Goal: Transaction & Acquisition: Purchase product/service

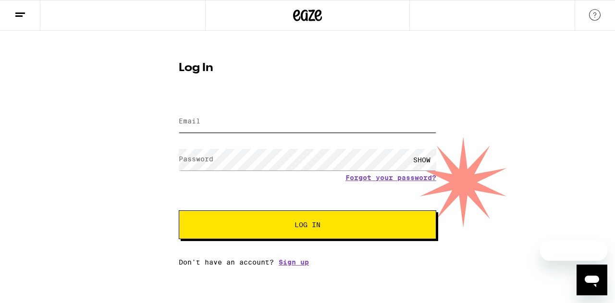
type input "[EMAIL_ADDRESS][DOMAIN_NAME]"
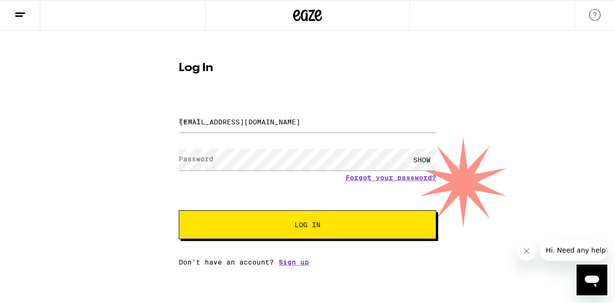
drag, startPoint x: 0, startPoint y: 0, endPoint x: 279, endPoint y: 231, distance: 362.4
click at [280, 231] on button "Log In" at bounding box center [308, 224] width 258 height 29
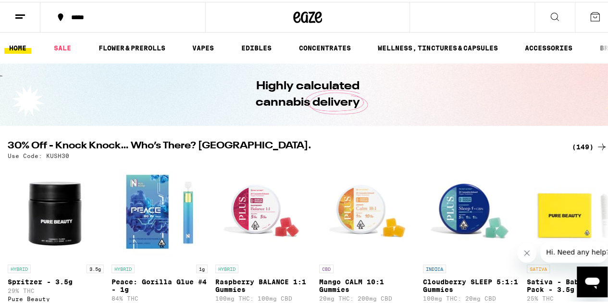
click at [100, 12] on button "*****" at bounding box center [122, 15] width 165 height 29
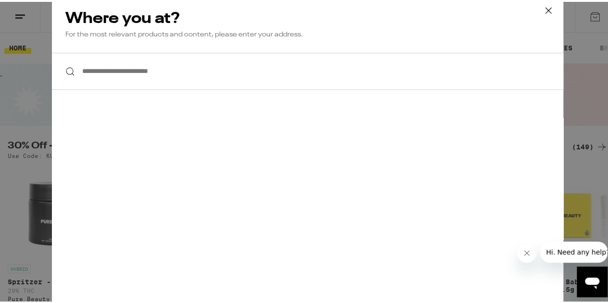
click at [137, 80] on input "**********" at bounding box center [307, 69] width 511 height 37
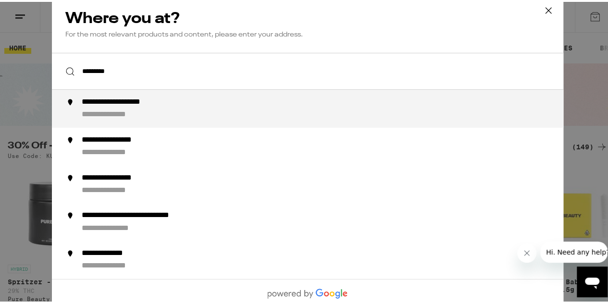
click at [142, 104] on div "**********" at bounding box center [131, 101] width 99 height 10
type input "**********"
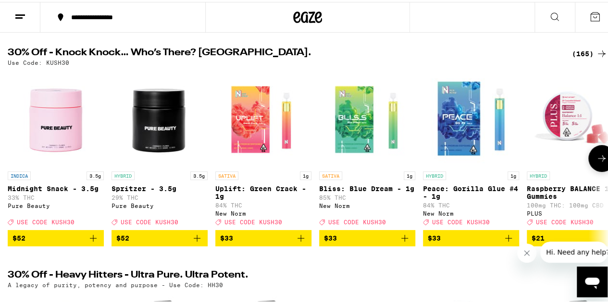
scroll to position [96, 0]
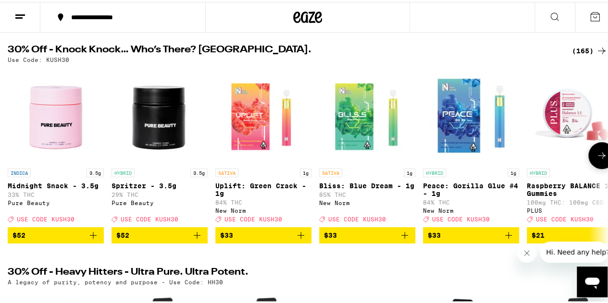
click at [596, 160] on icon at bounding box center [602, 154] width 12 height 12
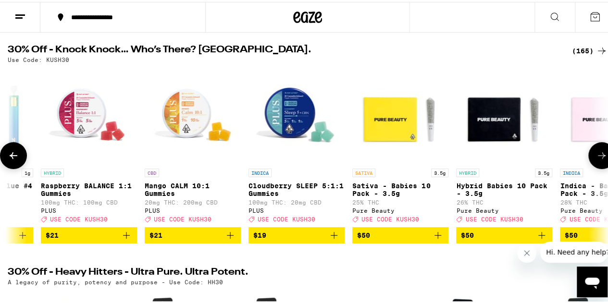
scroll to position [0, 488]
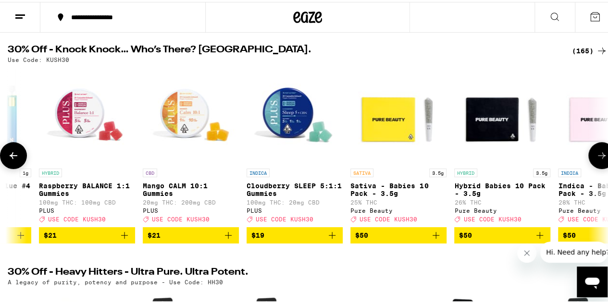
click at [596, 160] on icon at bounding box center [602, 154] width 12 height 12
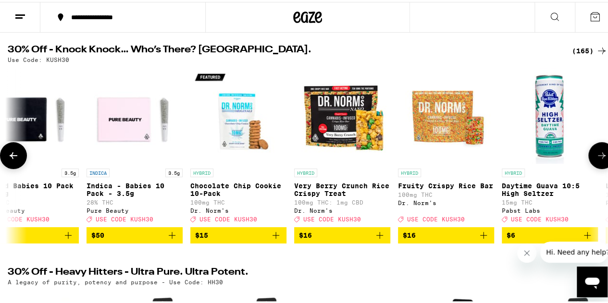
scroll to position [0, 975]
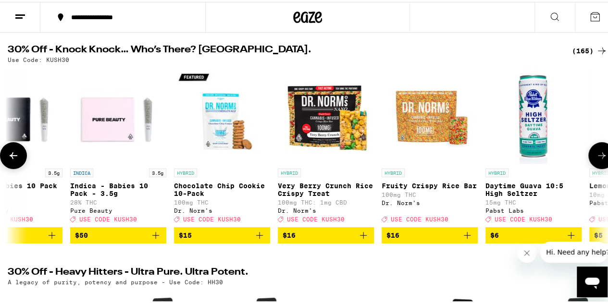
click at [596, 160] on icon at bounding box center [602, 154] width 12 height 12
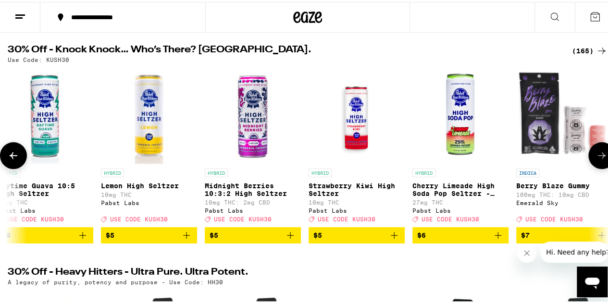
click at [596, 160] on icon at bounding box center [602, 154] width 12 height 12
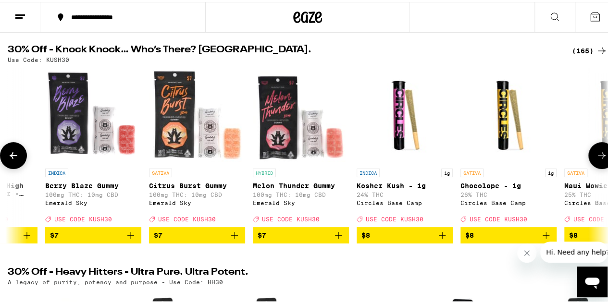
scroll to position [0, 1951]
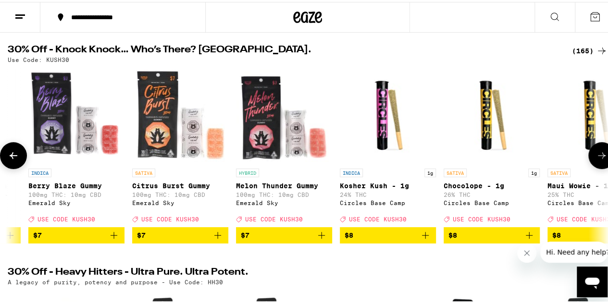
click at [596, 160] on icon at bounding box center [602, 154] width 12 height 12
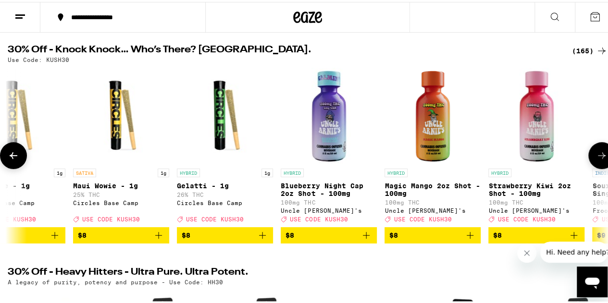
scroll to position [0, 2439]
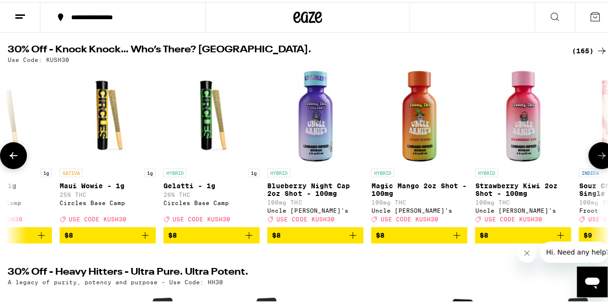
click at [596, 160] on icon at bounding box center [602, 154] width 12 height 12
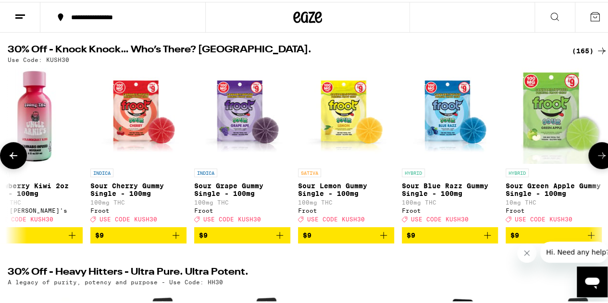
click at [596, 160] on icon at bounding box center [602, 154] width 12 height 12
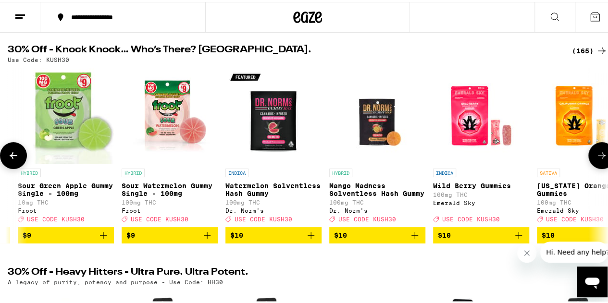
click at [596, 160] on icon at bounding box center [602, 154] width 12 height 12
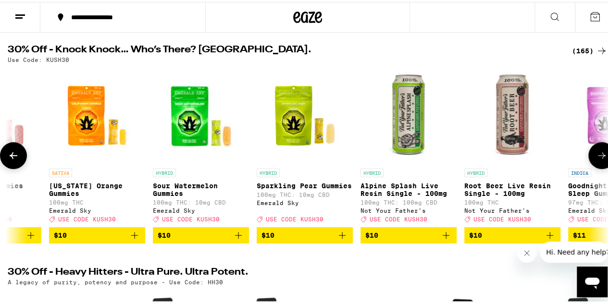
click at [596, 160] on icon at bounding box center [602, 154] width 12 height 12
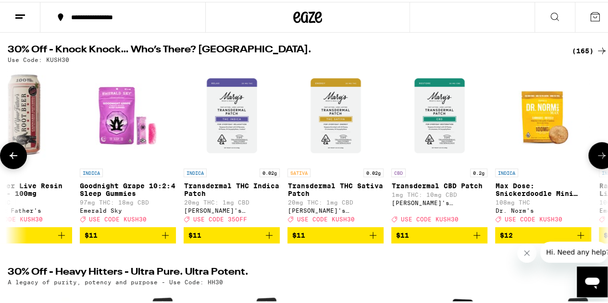
click at [596, 160] on icon at bounding box center [602, 154] width 12 height 12
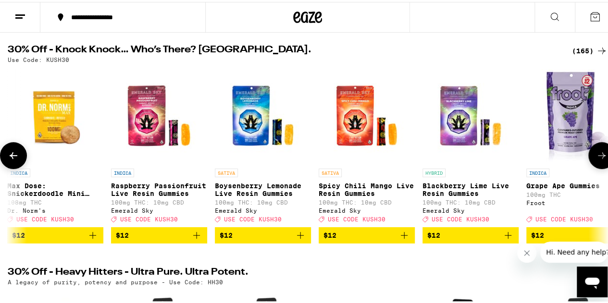
click at [596, 160] on icon at bounding box center [602, 154] width 12 height 12
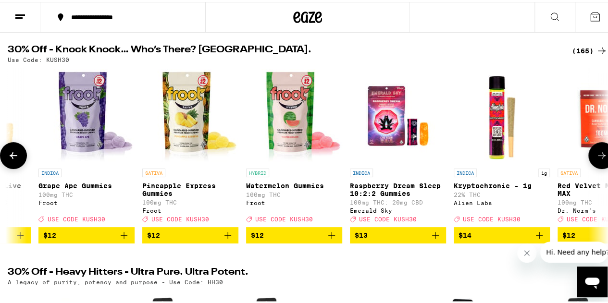
click at [596, 160] on icon at bounding box center [602, 154] width 12 height 12
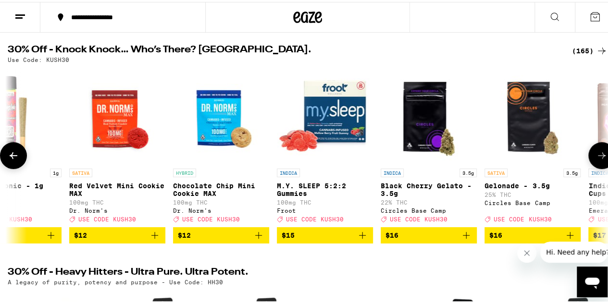
click at [596, 160] on icon at bounding box center [602, 154] width 12 height 12
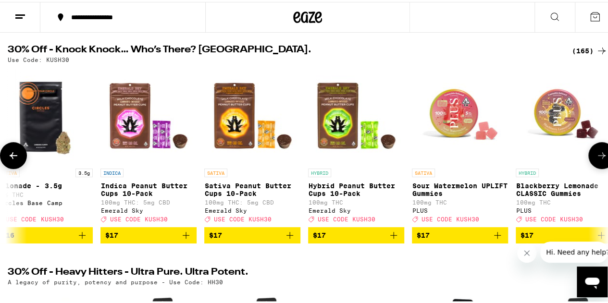
click at [596, 160] on icon at bounding box center [602, 154] width 12 height 12
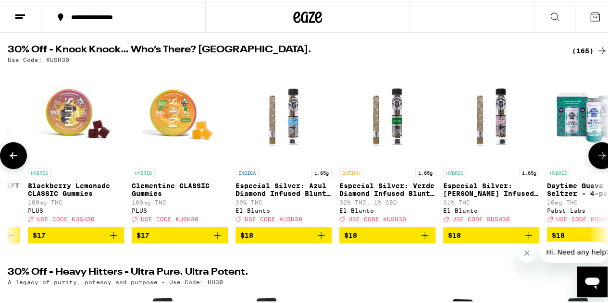
click at [596, 160] on icon at bounding box center [602, 154] width 12 height 12
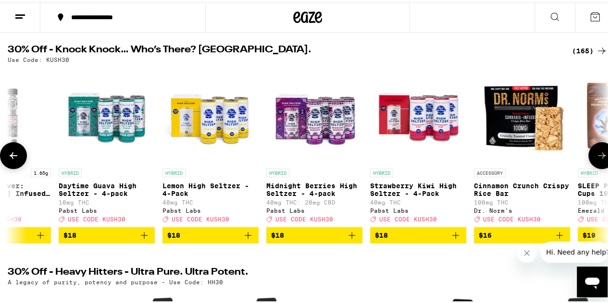
click at [596, 160] on icon at bounding box center [602, 154] width 12 height 12
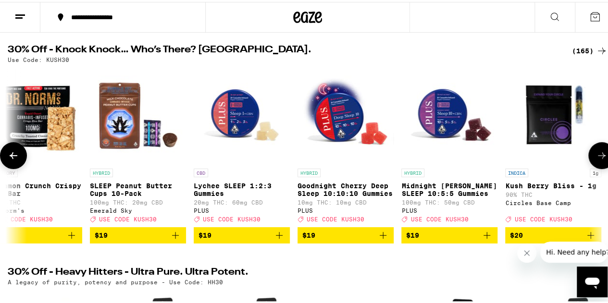
click at [596, 160] on icon at bounding box center [602, 154] width 12 height 12
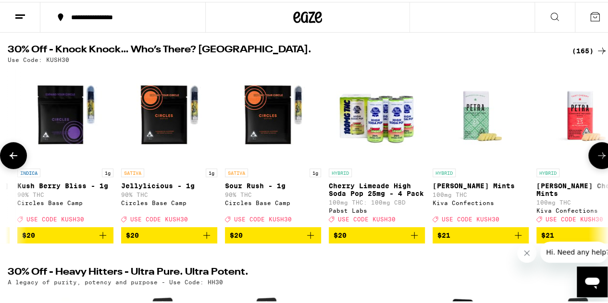
click at [596, 160] on icon at bounding box center [602, 154] width 12 height 12
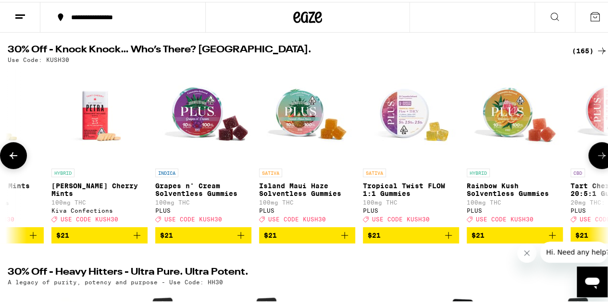
click at [596, 160] on icon at bounding box center [602, 154] width 12 height 12
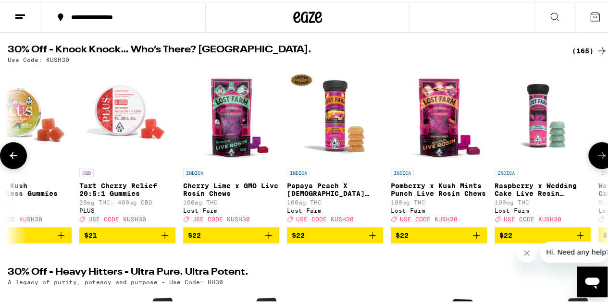
click at [596, 160] on icon at bounding box center [602, 154] width 12 height 12
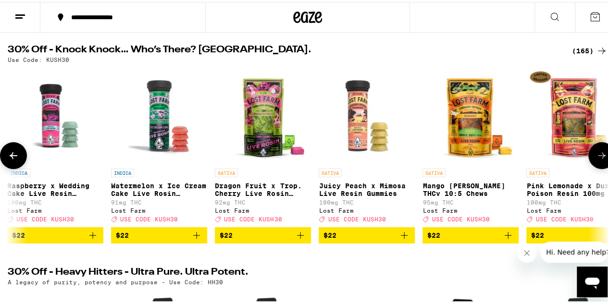
click at [596, 160] on icon at bounding box center [602, 154] width 12 height 12
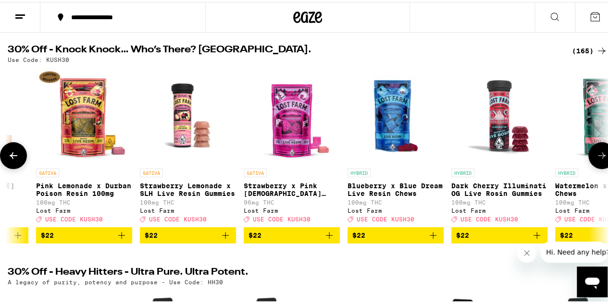
click at [596, 160] on icon at bounding box center [602, 154] width 12 height 12
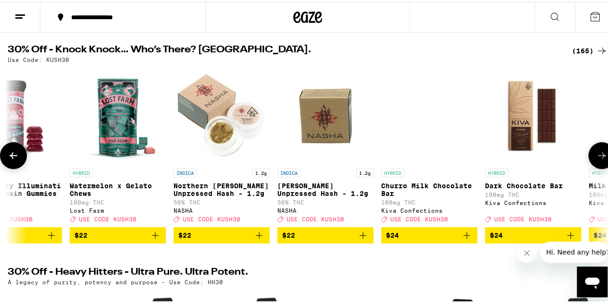
click at [596, 160] on icon at bounding box center [602, 154] width 12 height 12
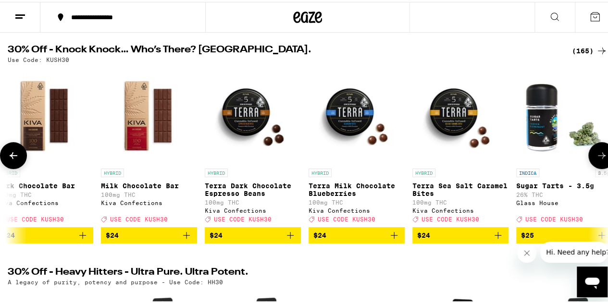
scroll to position [0, 11218]
click at [596, 160] on icon at bounding box center [602, 154] width 12 height 12
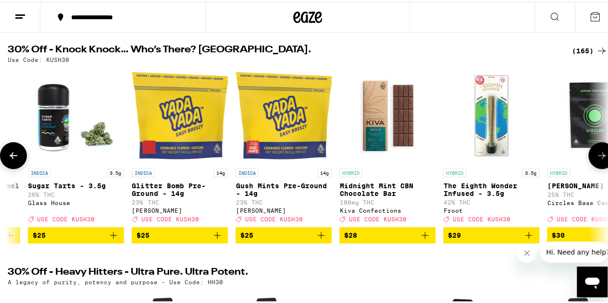
click at [596, 160] on icon at bounding box center [602, 154] width 12 height 12
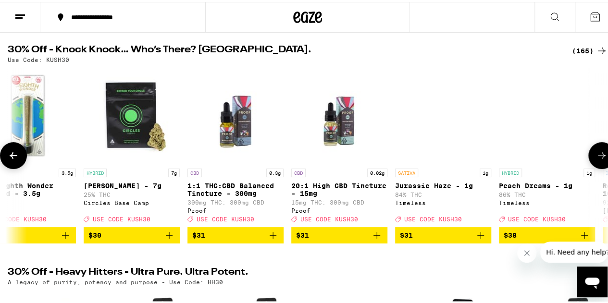
scroll to position [0, 12194]
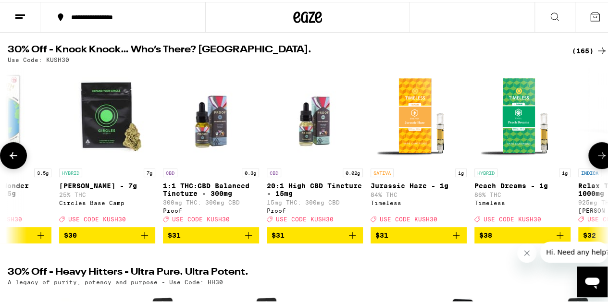
click at [596, 160] on icon at bounding box center [602, 154] width 12 height 12
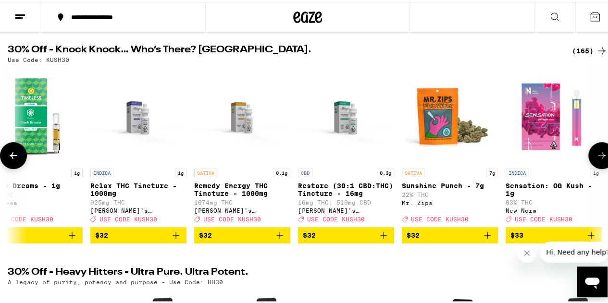
click at [596, 160] on icon at bounding box center [602, 154] width 12 height 12
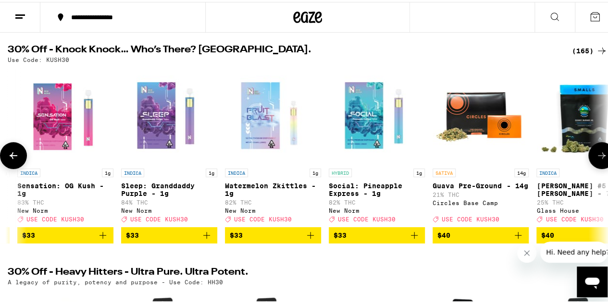
click at [596, 160] on icon at bounding box center [602, 154] width 12 height 12
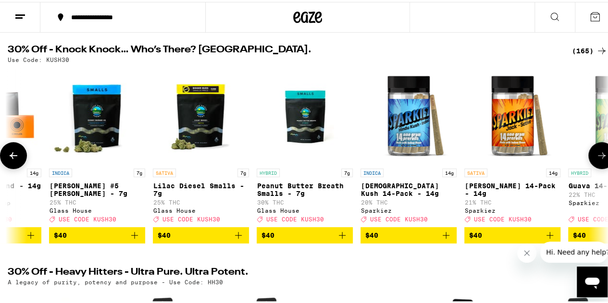
click at [596, 160] on icon at bounding box center [602, 154] width 12 height 12
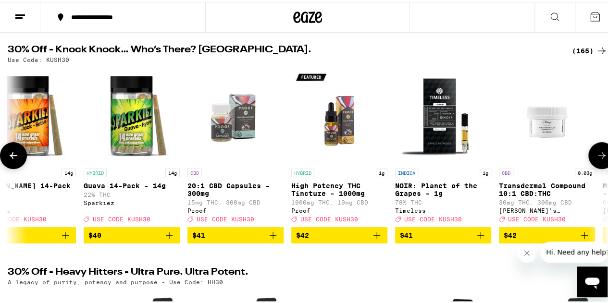
scroll to position [0, 14145]
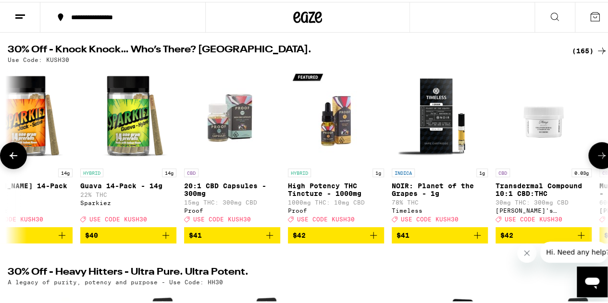
click at [12, 156] on icon at bounding box center [14, 154] width 12 height 12
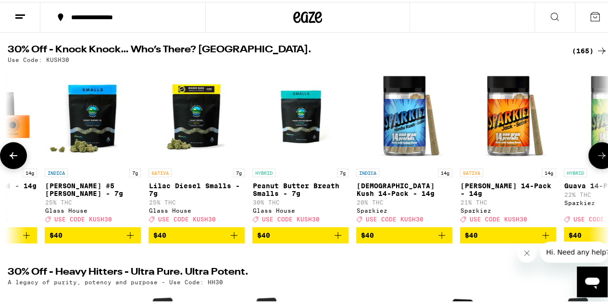
scroll to position [0, 13657]
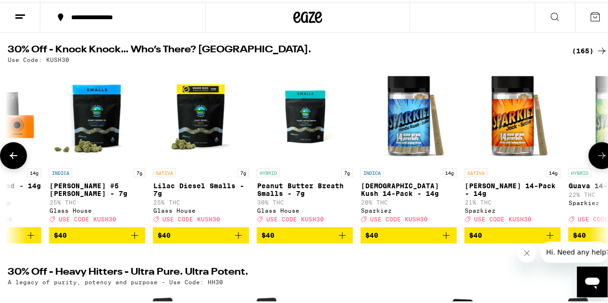
click at [598, 160] on icon at bounding box center [602, 154] width 12 height 12
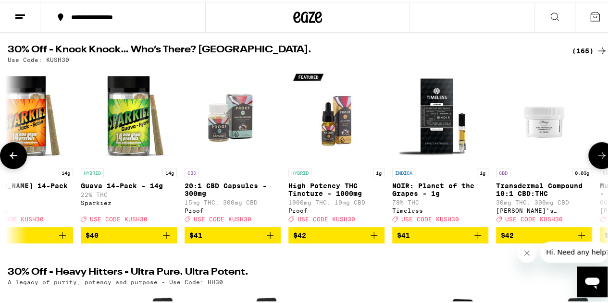
scroll to position [0, 14145]
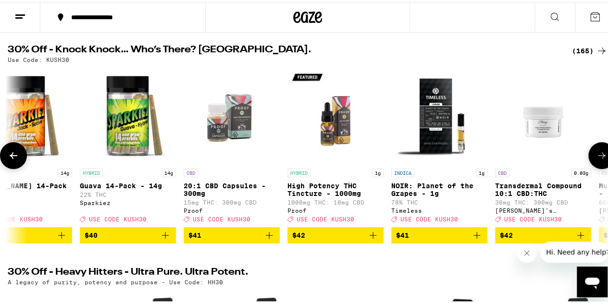
click at [12, 150] on button at bounding box center [13, 153] width 27 height 27
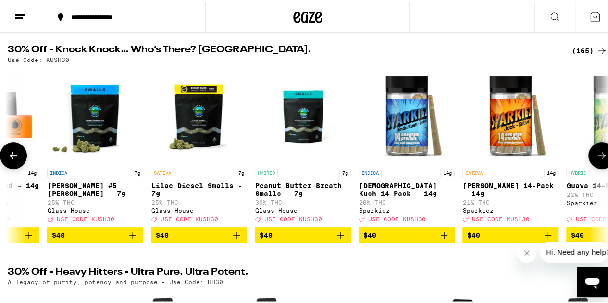
scroll to position [0, 13657]
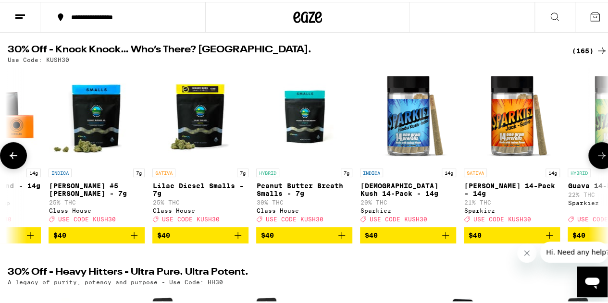
click at [598, 157] on icon at bounding box center [602, 153] width 8 height 7
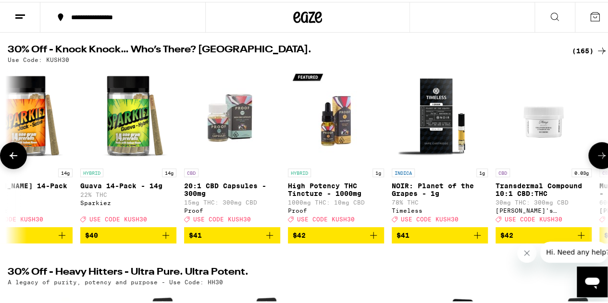
click at [598, 157] on icon at bounding box center [602, 153] width 8 height 7
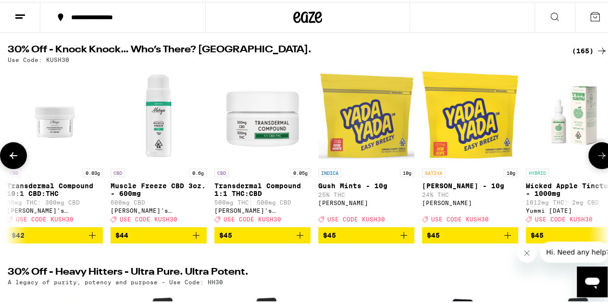
click at [598, 157] on icon at bounding box center [602, 153] width 8 height 7
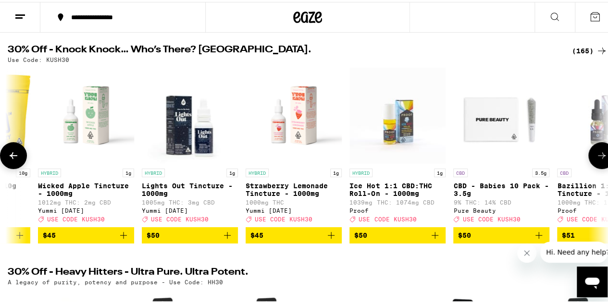
click at [598, 157] on icon at bounding box center [602, 153] width 8 height 7
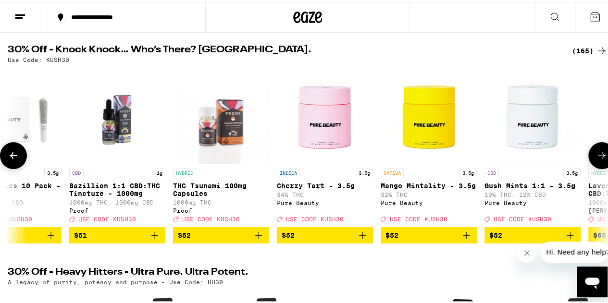
click at [18, 150] on button at bounding box center [13, 153] width 27 height 27
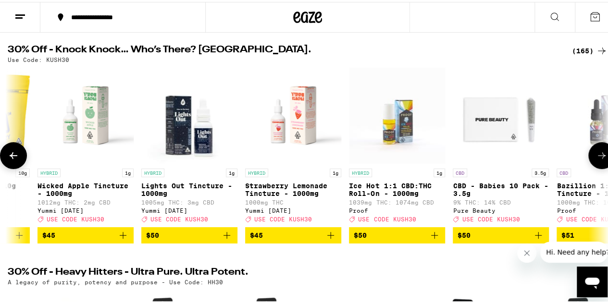
scroll to position [0, 15121]
click at [592, 166] on button at bounding box center [601, 153] width 27 height 27
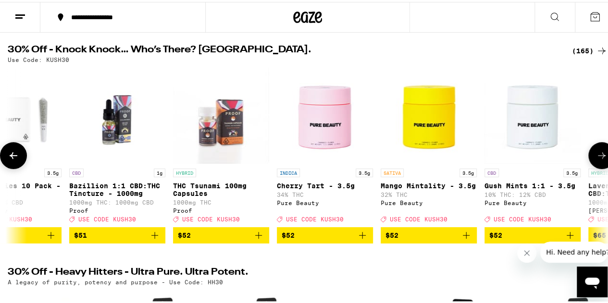
click at [592, 166] on button at bounding box center [601, 153] width 27 height 27
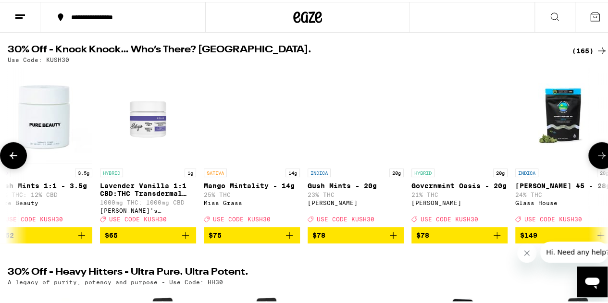
click at [592, 166] on button at bounding box center [601, 153] width 27 height 27
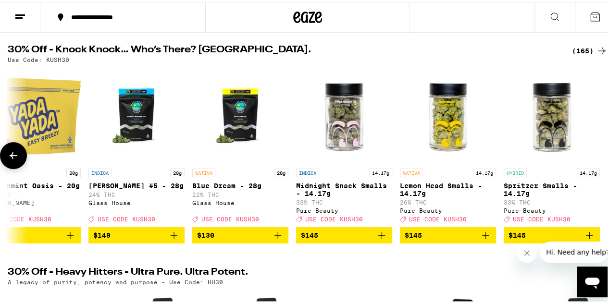
click at [592, 166] on div at bounding box center [601, 153] width 27 height 27
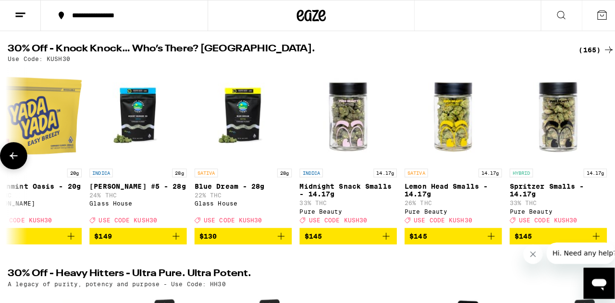
scroll to position [0, 16530]
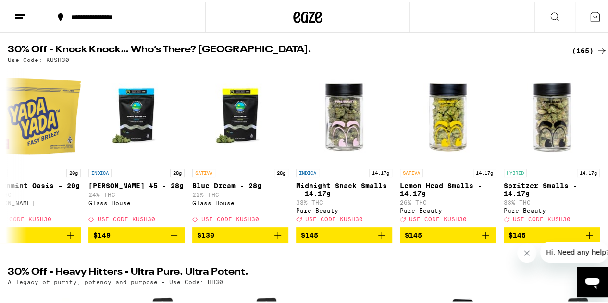
click at [22, 14] on icon at bounding box center [20, 15] width 12 height 12
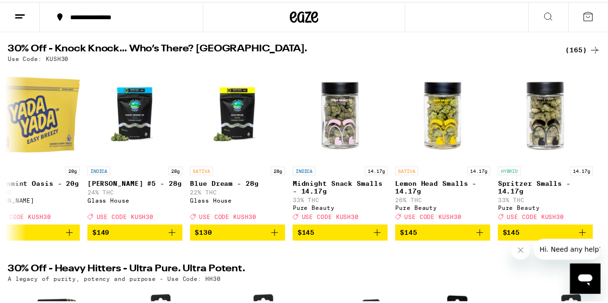
scroll to position [0, 16523]
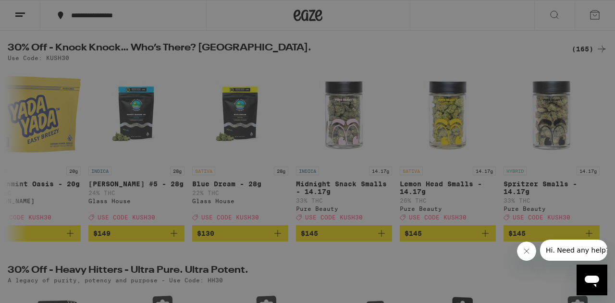
click at [86, 105] on div "Flower & Prerolls" at bounding box center [94, 106] width 90 height 12
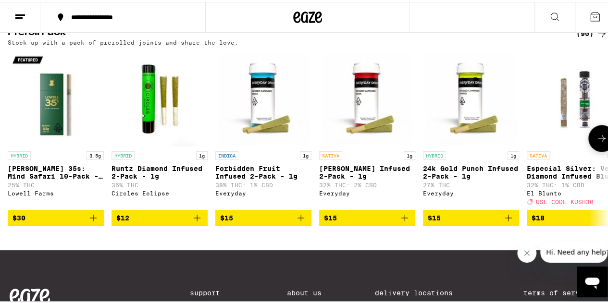
scroll to position [769, 0]
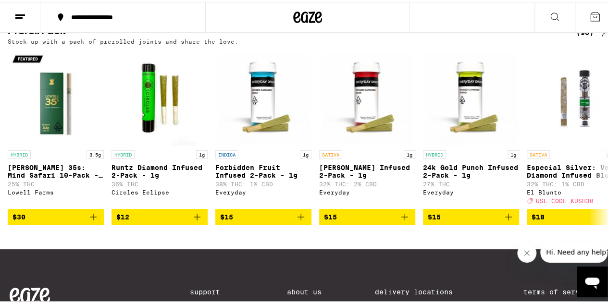
click at [578, 37] on div "(90)" at bounding box center [591, 31] width 31 height 12
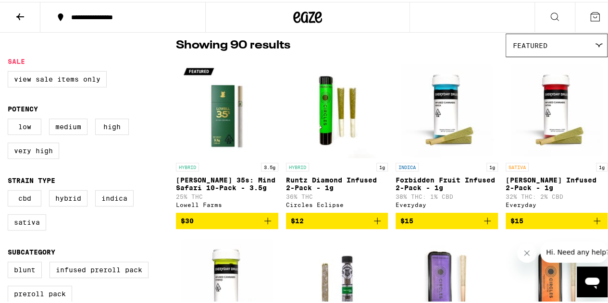
scroll to position [96, 0]
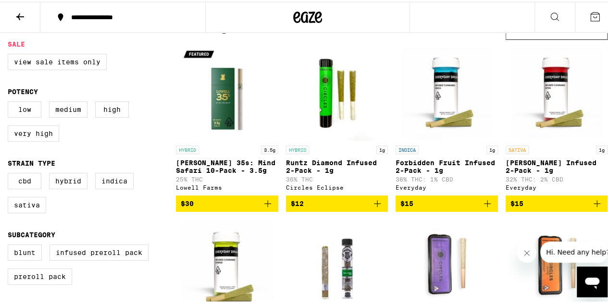
click at [270, 207] on icon "Add to bag" at bounding box center [268, 202] width 12 height 12
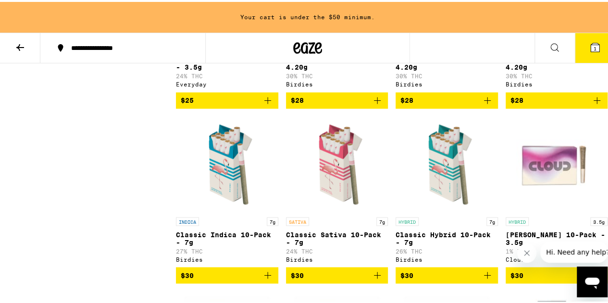
scroll to position [703, 0]
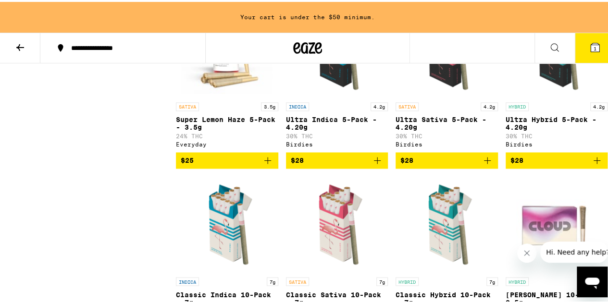
click at [380, 167] on button "$28" at bounding box center [337, 158] width 102 height 16
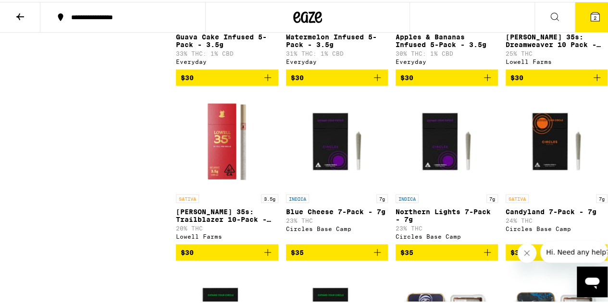
scroll to position [913, 0]
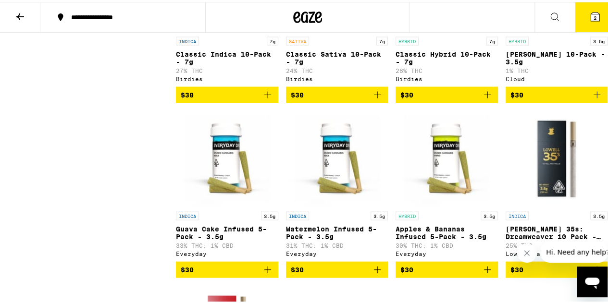
click at [25, 17] on icon at bounding box center [20, 15] width 12 height 12
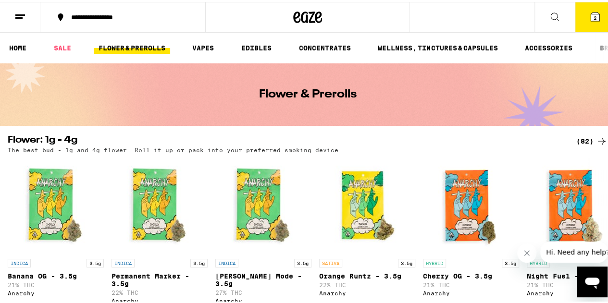
click at [25, 13] on icon at bounding box center [20, 15] width 12 height 12
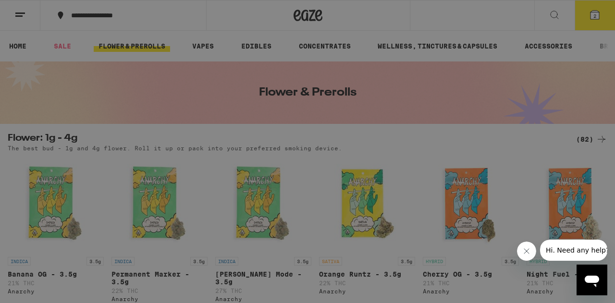
click at [79, 125] on div "Vapes" at bounding box center [68, 127] width 38 height 12
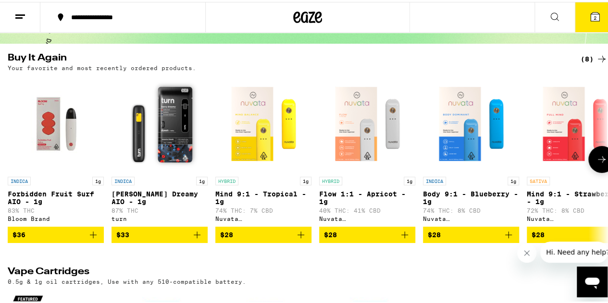
scroll to position [96, 0]
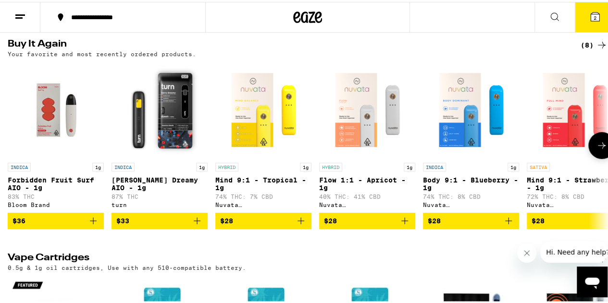
click at [592, 154] on button at bounding box center [601, 143] width 27 height 27
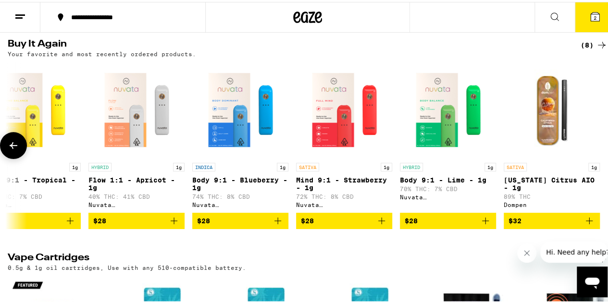
scroll to position [0, 238]
click at [592, 154] on div at bounding box center [601, 143] width 27 height 27
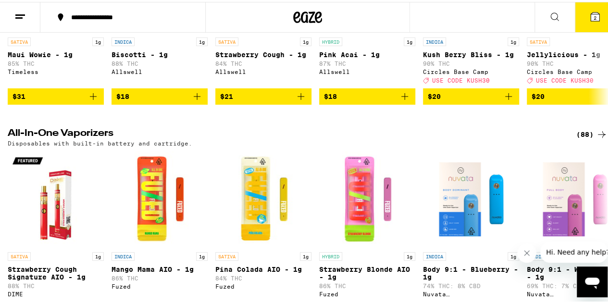
scroll to position [528, 0]
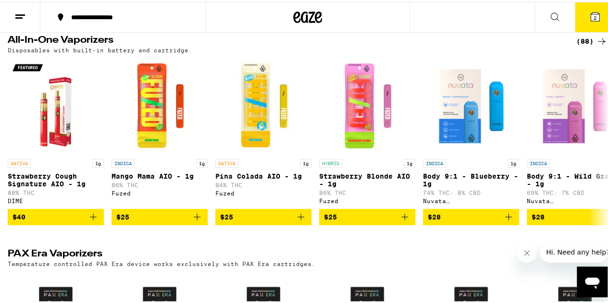
click at [596, 45] on icon at bounding box center [602, 40] width 12 height 12
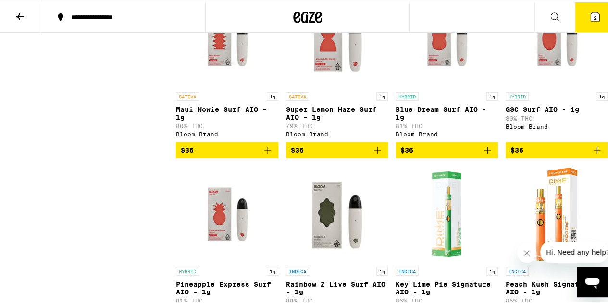
scroll to position [3363, 0]
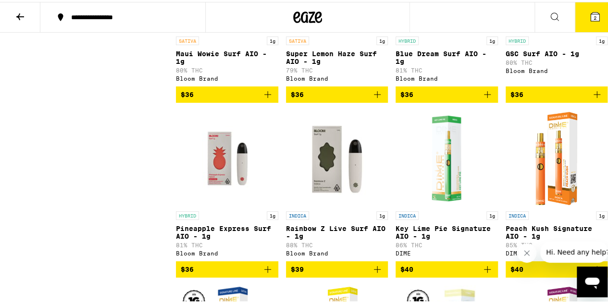
click at [374, 98] on icon "Add to bag" at bounding box center [377, 93] width 12 height 12
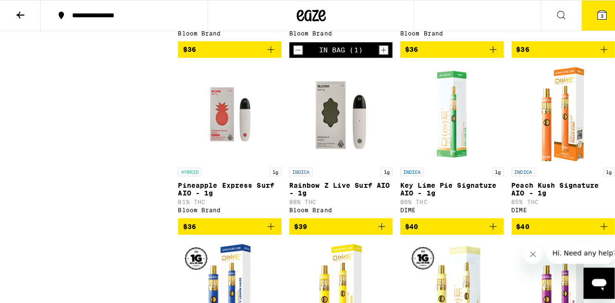
scroll to position [3459, 0]
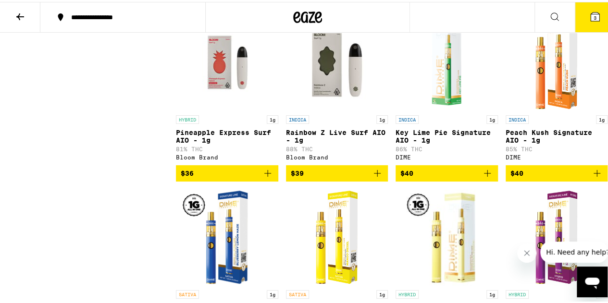
click at [606, 8] on button "3" at bounding box center [595, 15] width 40 height 30
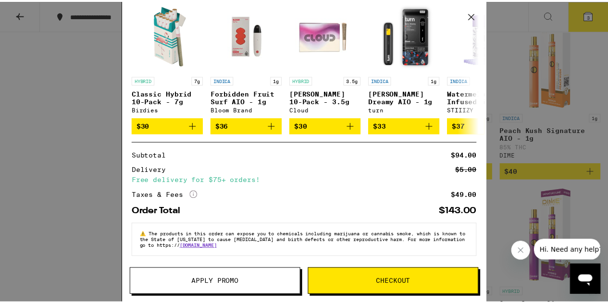
scroll to position [165, 0]
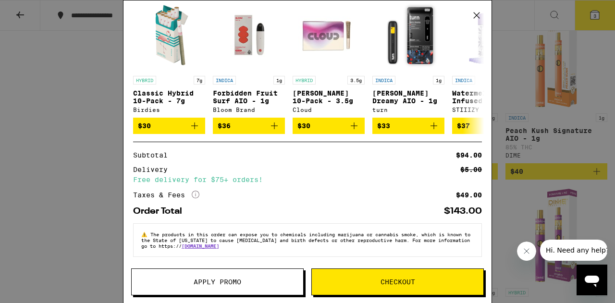
drag, startPoint x: 0, startPoint y: 85, endPoint x: 3, endPoint y: 77, distance: 7.8
click at [0, 84] on div "Your Cart [PERSON_NAME] 35s: Mind Safari 10-Pack - 3.5g [PERSON_NAME] Farms $30…" at bounding box center [307, 151] width 615 height 303
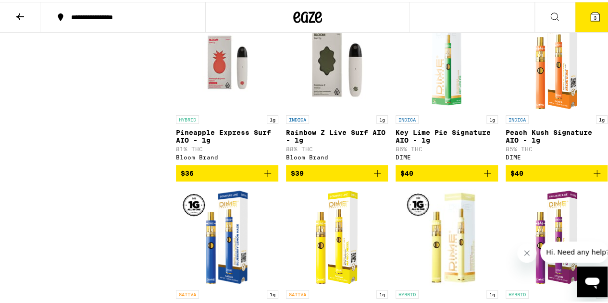
click at [16, 11] on icon at bounding box center [20, 15] width 12 height 12
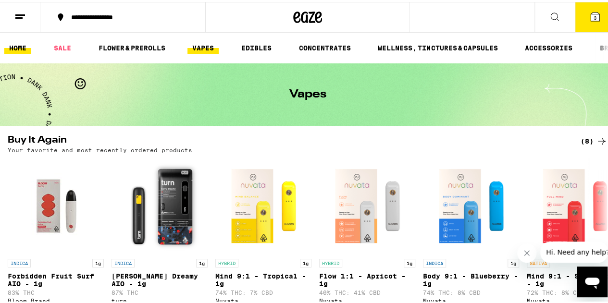
click at [26, 45] on link "HOME" at bounding box center [17, 46] width 27 height 12
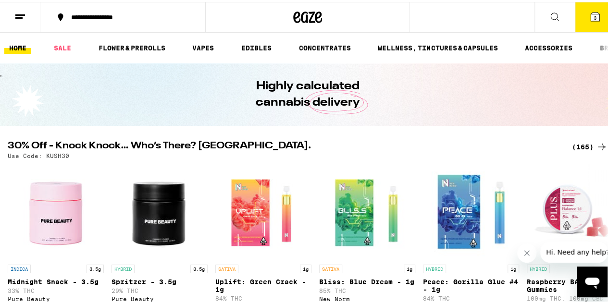
click at [590, 15] on icon at bounding box center [594, 15] width 9 height 9
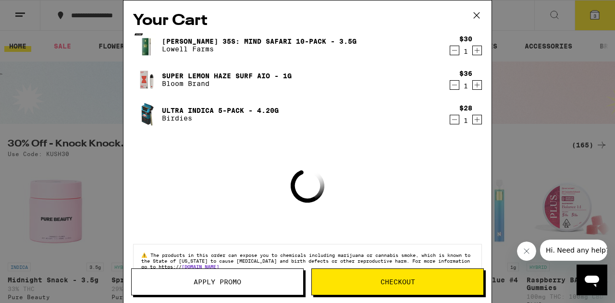
click at [218, 288] on button "Apply Promo" at bounding box center [217, 282] width 172 height 27
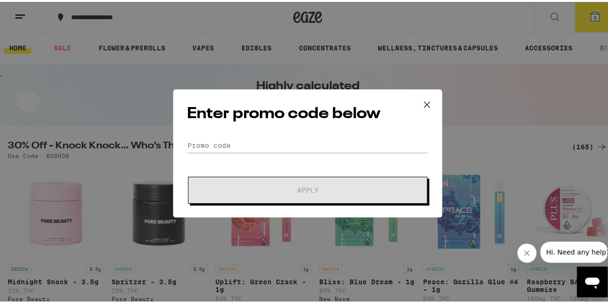
click at [203, 151] on form "Promo Code Apply" at bounding box center [307, 168] width 241 height 65
click at [202, 150] on input "Promo Code" at bounding box center [307, 143] width 241 height 14
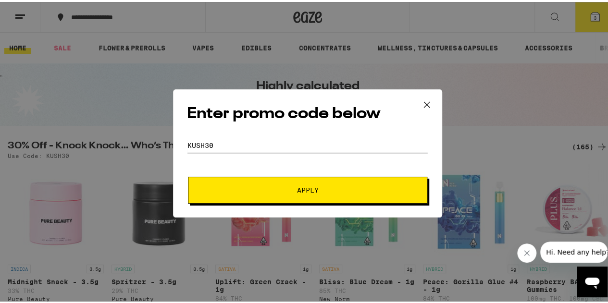
type input "kush30"
click at [307, 191] on span "Apply" at bounding box center [308, 188] width 22 height 7
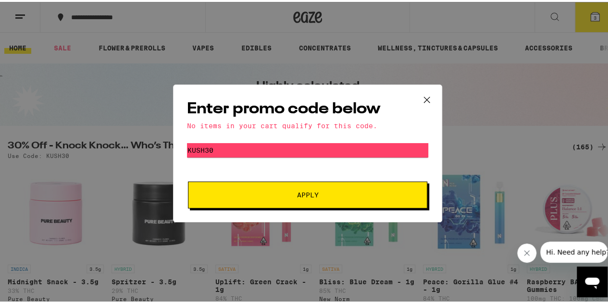
click at [419, 98] on icon at bounding box center [426, 98] width 14 height 14
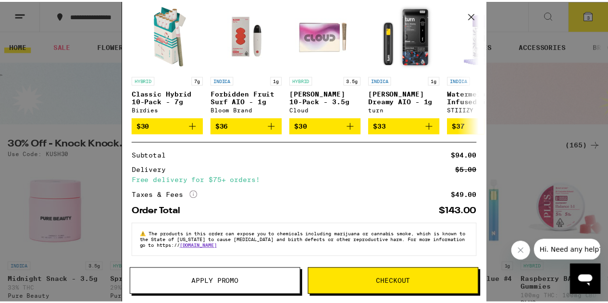
scroll to position [165, 0]
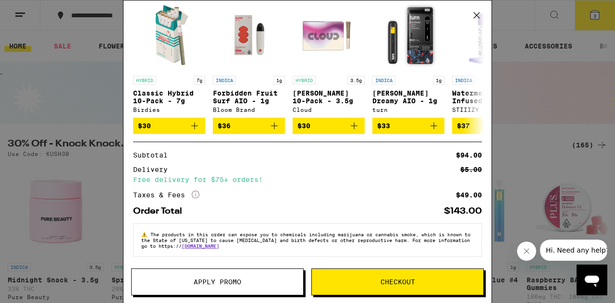
click at [393, 276] on button "Checkout" at bounding box center [397, 282] width 172 height 27
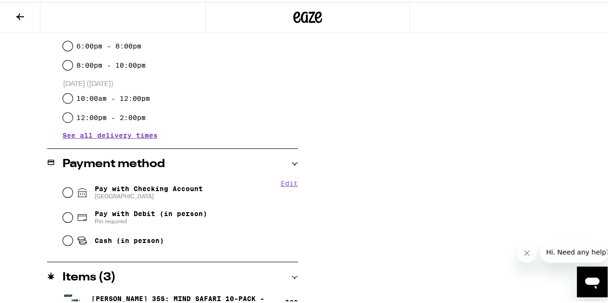
scroll to position [336, 0]
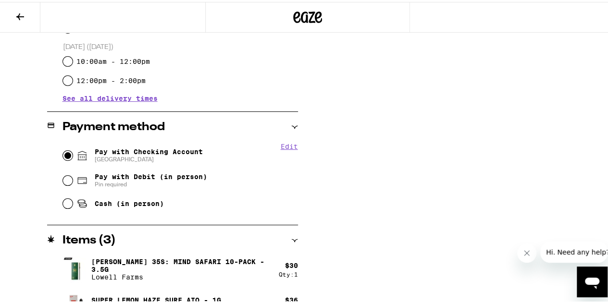
click at [66, 157] on input "Pay with Checking Account CHASE COLLEGE" at bounding box center [68, 154] width 10 height 10
radio input "true"
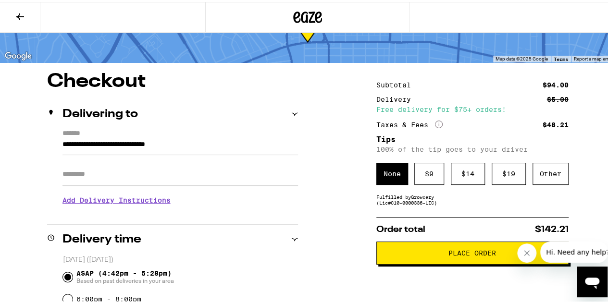
scroll to position [37, 0]
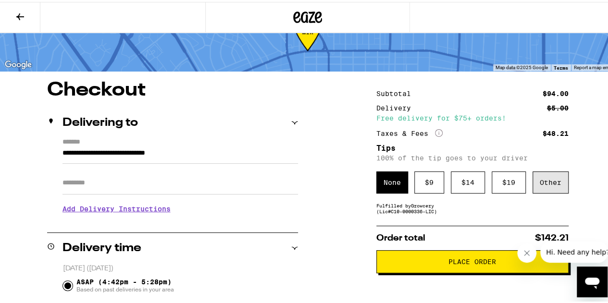
click at [557, 189] on div "Other" at bounding box center [550, 181] width 36 height 22
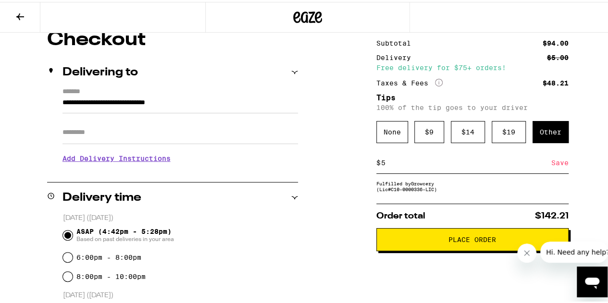
scroll to position [134, 0]
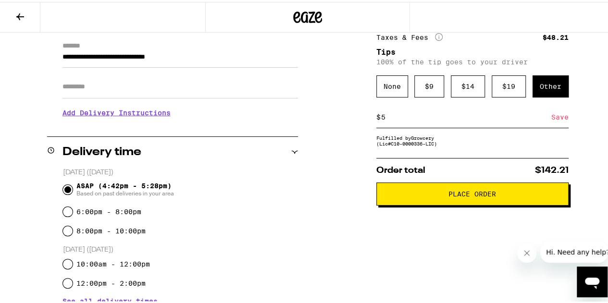
type input "5"
click at [554, 118] on div "Save" at bounding box center [559, 115] width 17 height 21
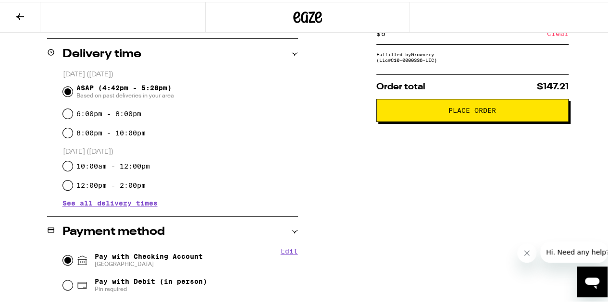
scroll to position [182, 0]
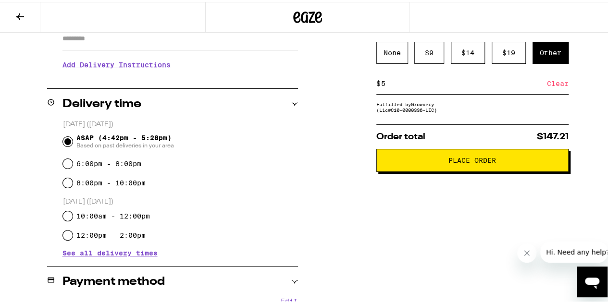
click at [471, 158] on button "Place Order" at bounding box center [472, 158] width 192 height 23
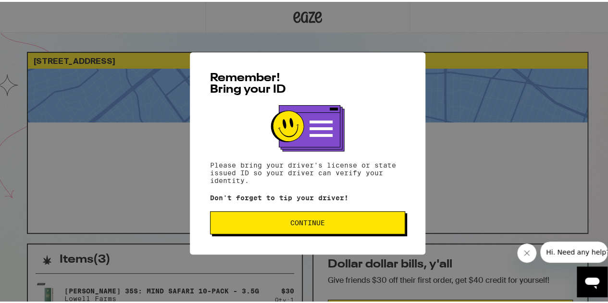
click at [268, 229] on button "Continue" at bounding box center [307, 220] width 195 height 23
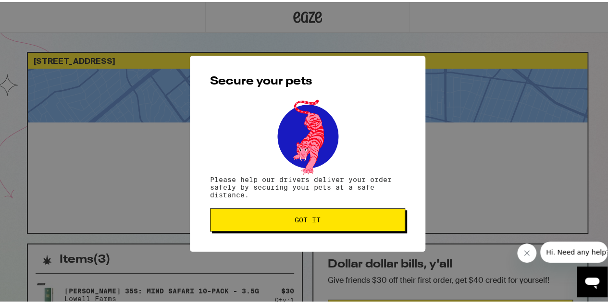
click at [269, 221] on span "Got it" at bounding box center [307, 218] width 179 height 7
